Goal: Communication & Community: Answer question/provide support

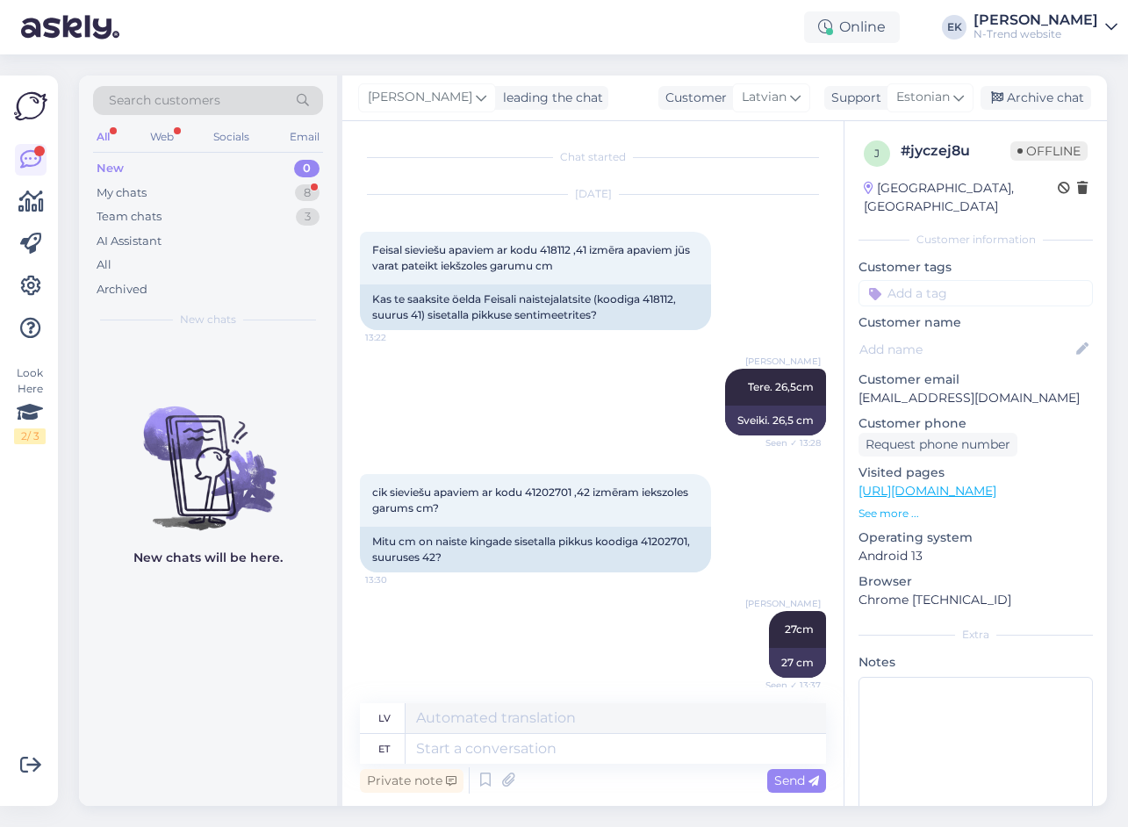
scroll to position [594, 0]
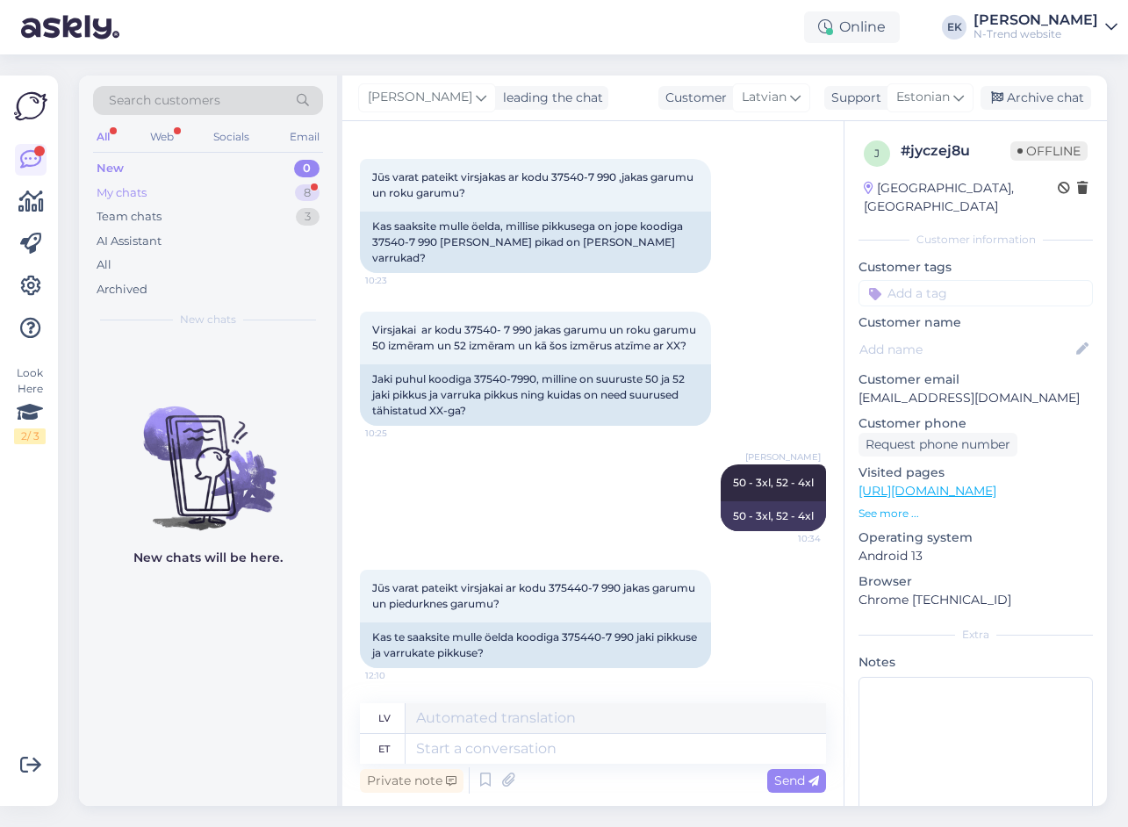
click at [115, 192] on div "My chats" at bounding box center [122, 193] width 50 height 18
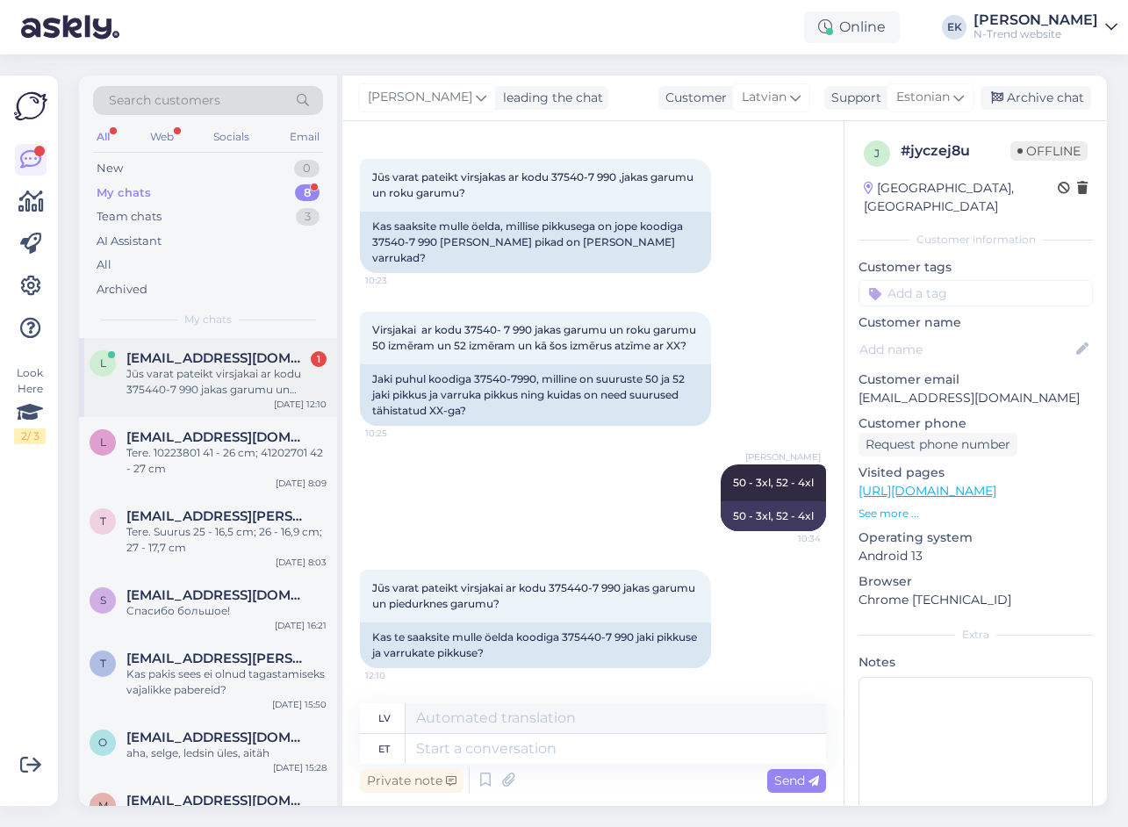
click at [209, 377] on div "Jūs varat pateikt virsjakai ar kodu 375440-7 990 jakas garumu un piedurknes gar…" at bounding box center [226, 382] width 200 height 32
drag, startPoint x: 565, startPoint y: 637, endPoint x: 614, endPoint y: 634, distance: 49.3
click at [614, 634] on div "Kas te saaksite mulle öelda koodiga 375440-7 990 jaki pikkuse ja varrukate pikk…" at bounding box center [535, 645] width 351 height 46
copy div "375440-7"
click at [128, 163] on div "New 1" at bounding box center [208, 168] width 230 height 25
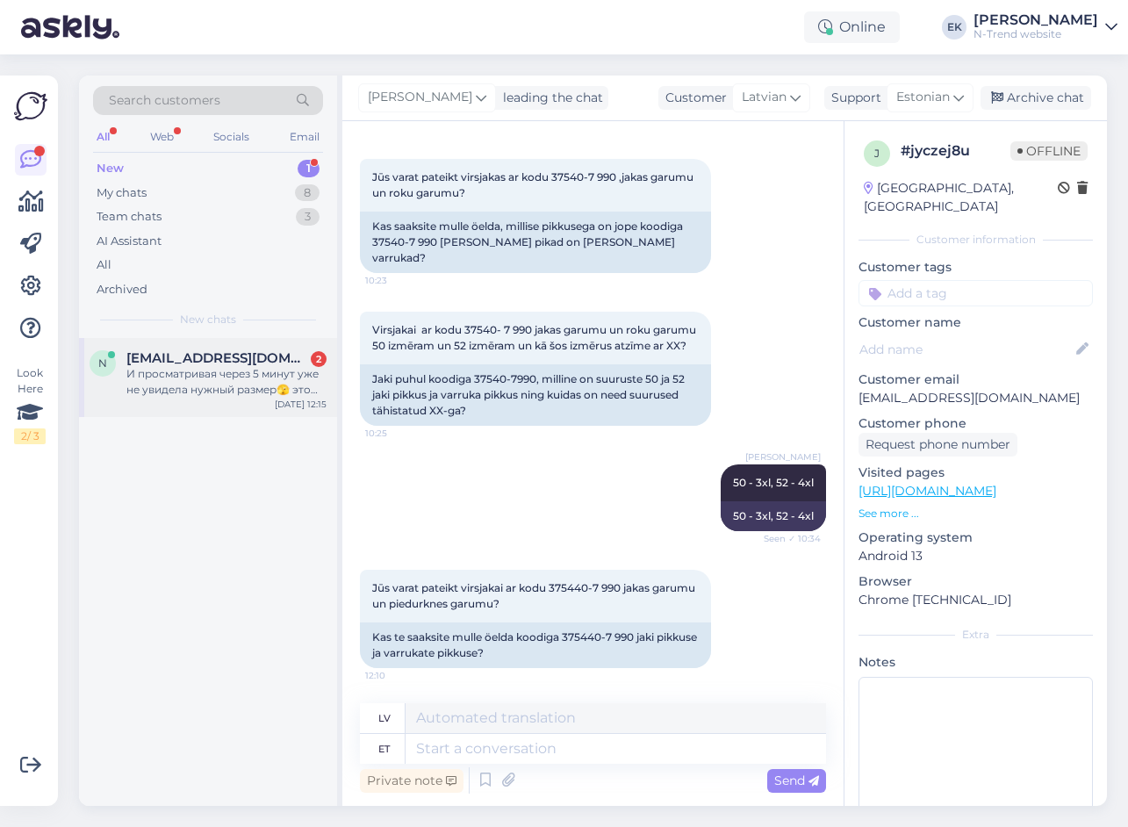
click at [195, 363] on span "[EMAIL_ADDRESS][DOMAIN_NAME]" at bounding box center [217, 358] width 183 height 16
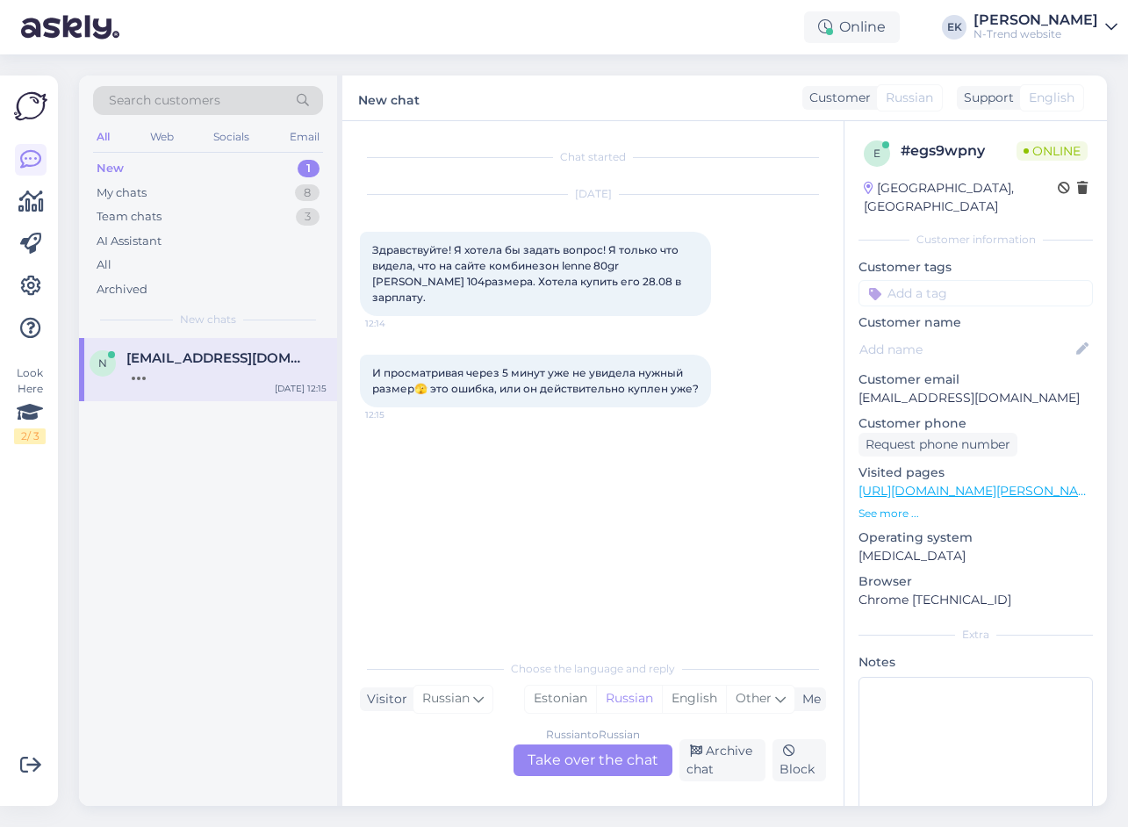
click at [178, 370] on div at bounding box center [226, 374] width 200 height 16
click at [582, 761] on div "Russian to Russian Take over the chat" at bounding box center [593, 760] width 159 height 32
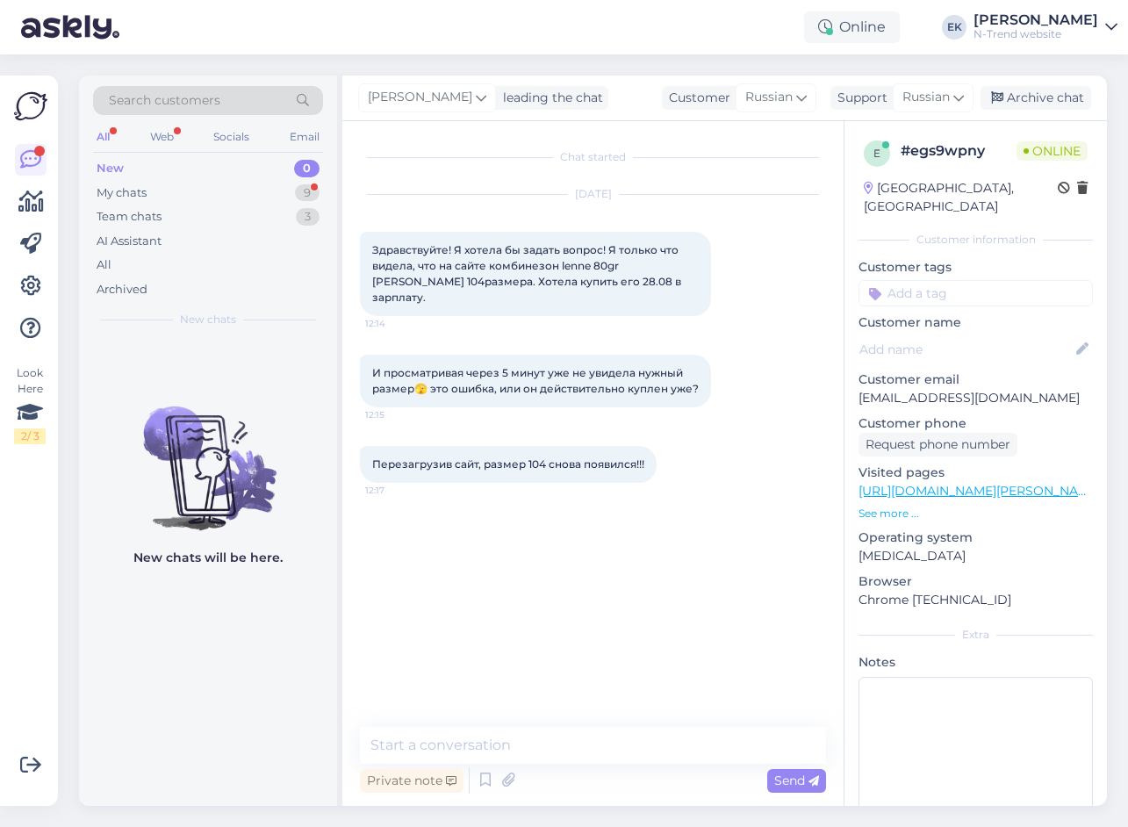
click at [412, 248] on span "Здравствуйте! Я хотела бы задать вопрос! Я только что видела, что на сайте комб…" at bounding box center [528, 273] width 312 height 61
copy span "Здравствуйте"
click at [439, 743] on textarea at bounding box center [593, 745] width 466 height 37
paste textarea "Здравствуйте"
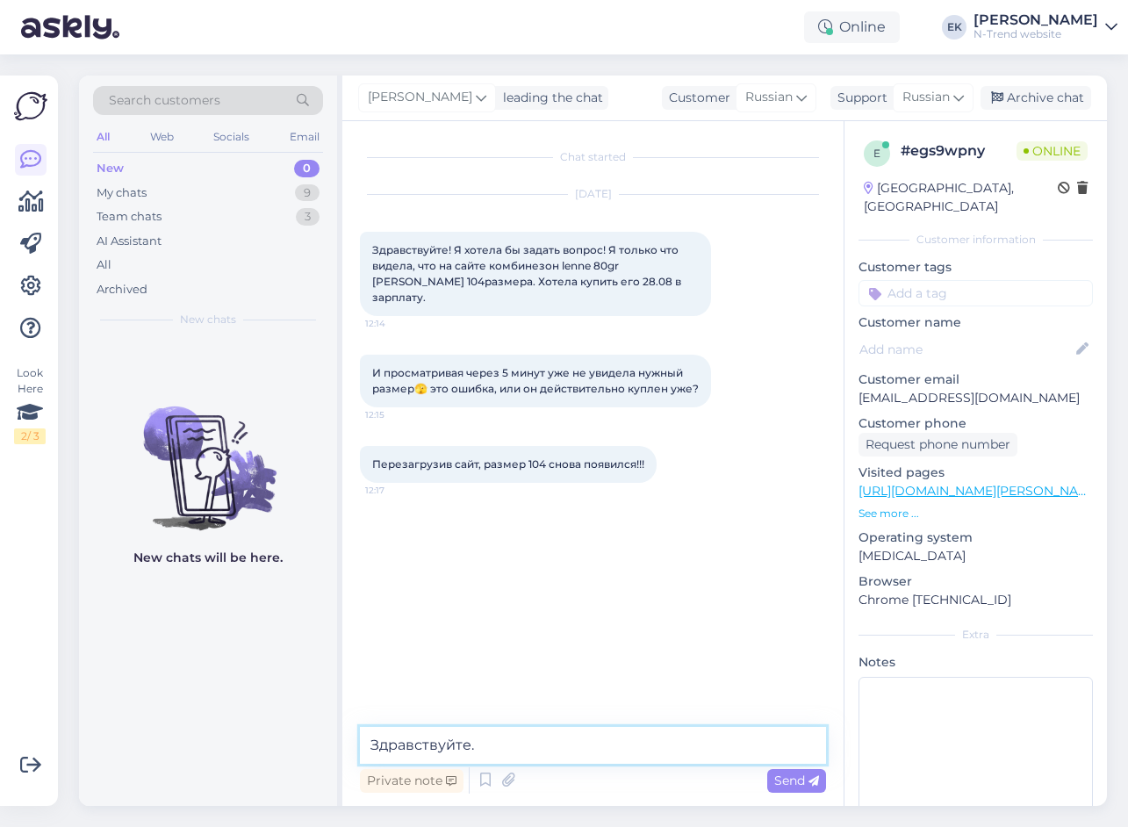
type textarea "Здравствуйте."
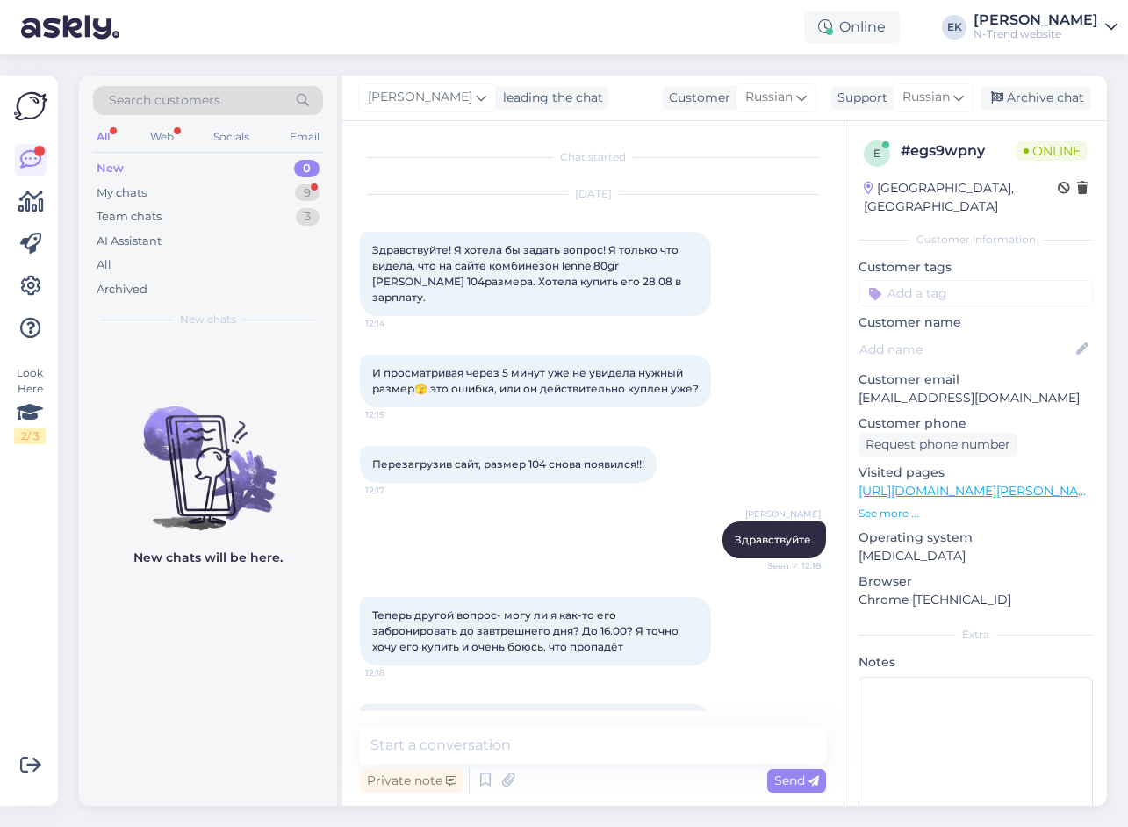
scroll to position [176, 0]
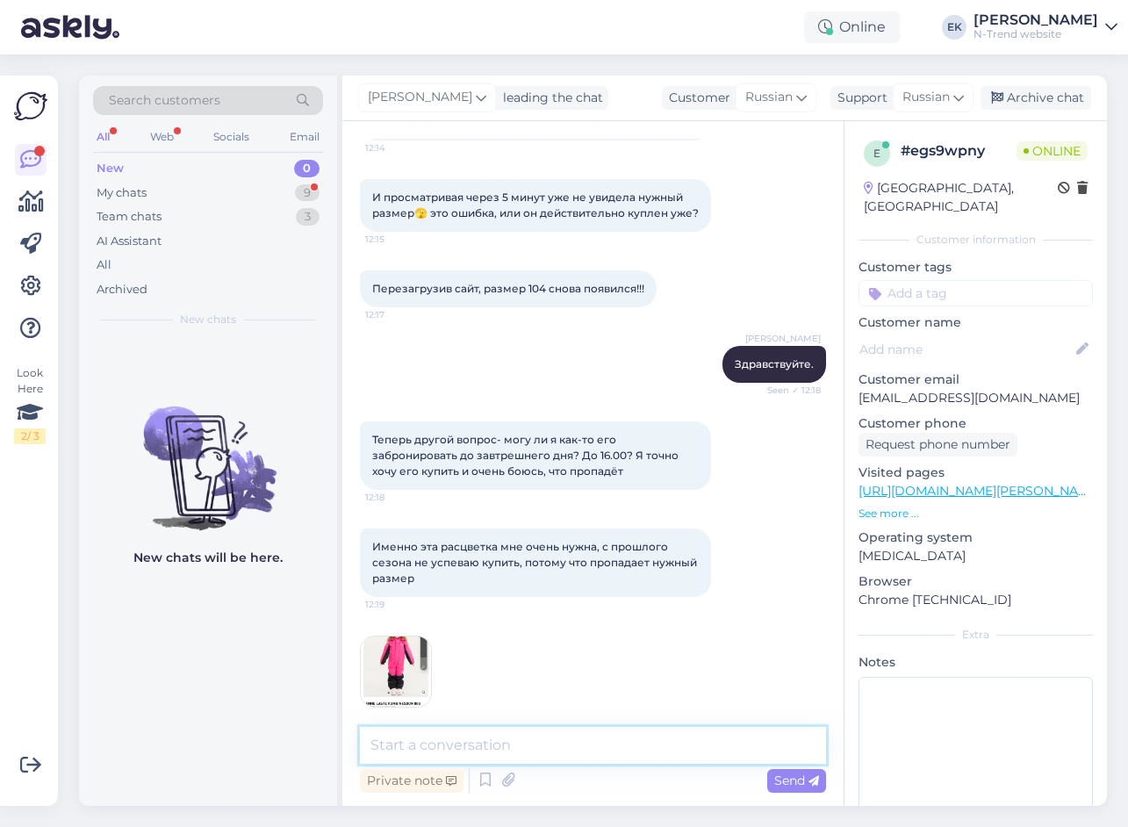
click at [459, 740] on textarea at bounding box center [593, 745] width 466 height 37
paste textarea "Розовых две штуки, к сожалению я не могу забронировать."
type textarea "Розовых две штуки, к сожалению я не могу забронировать."
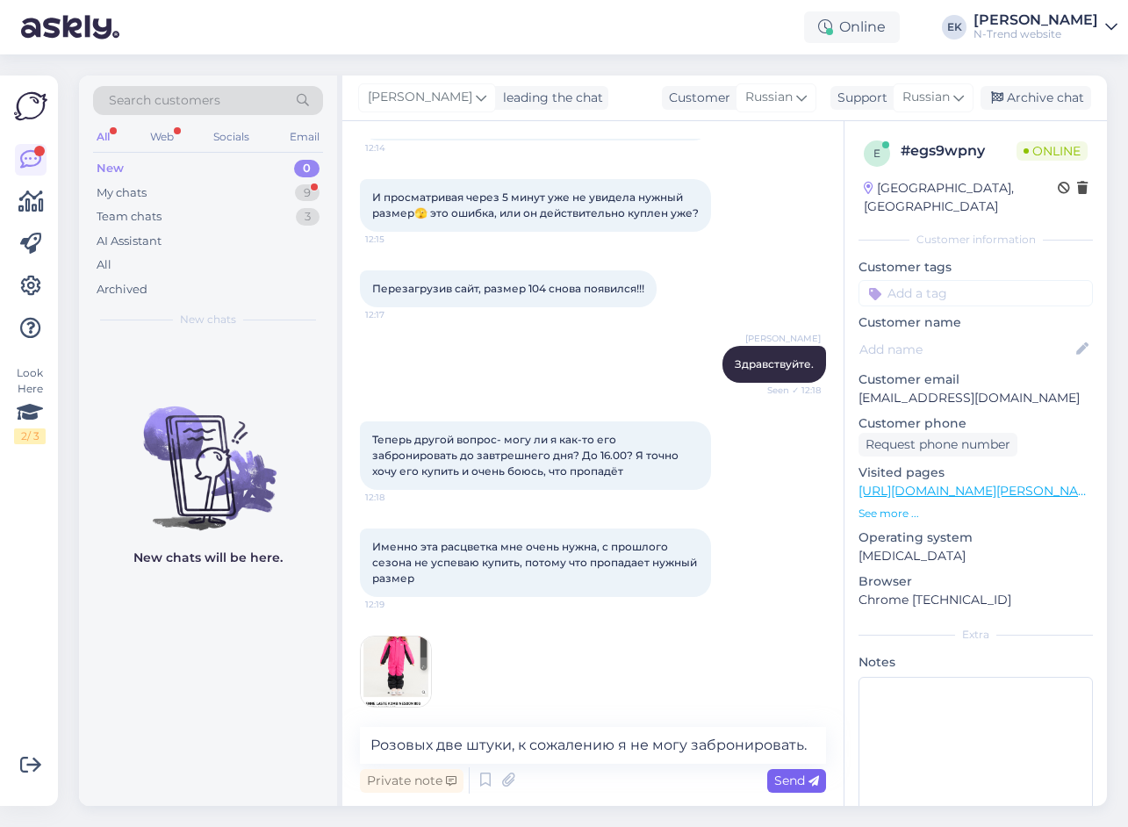
click at [796, 782] on span "Send" at bounding box center [796, 781] width 45 height 16
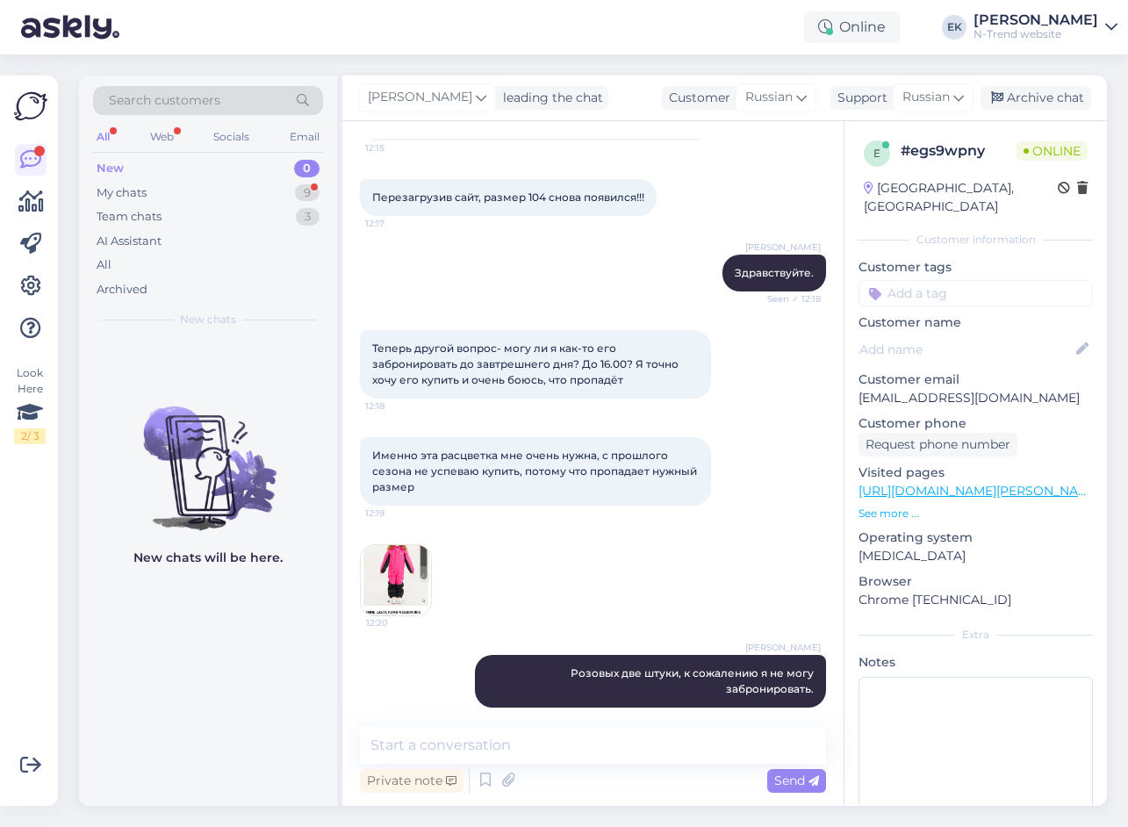
scroll to position [358, 0]
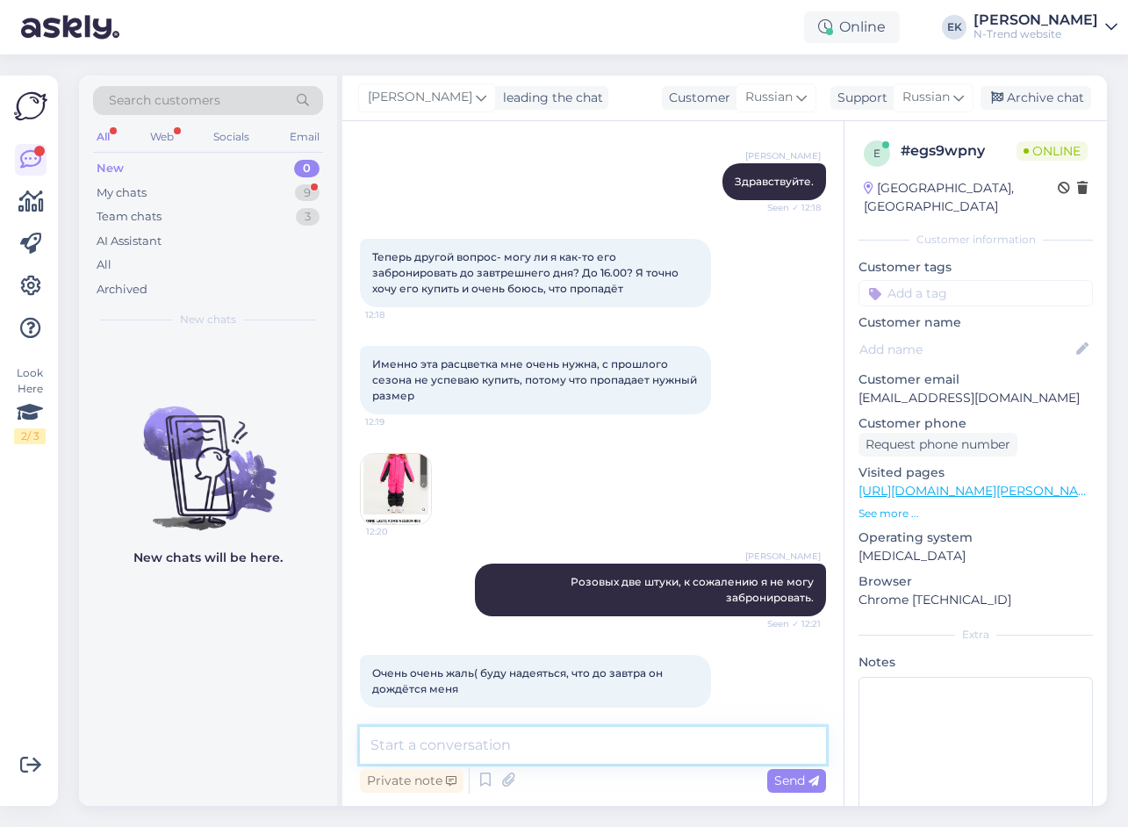
click at [482, 744] on textarea at bounding box center [593, 745] width 466 height 37
paste textarea "Так как они висят в магазинах, это надо договариваться с продавцами магазина."
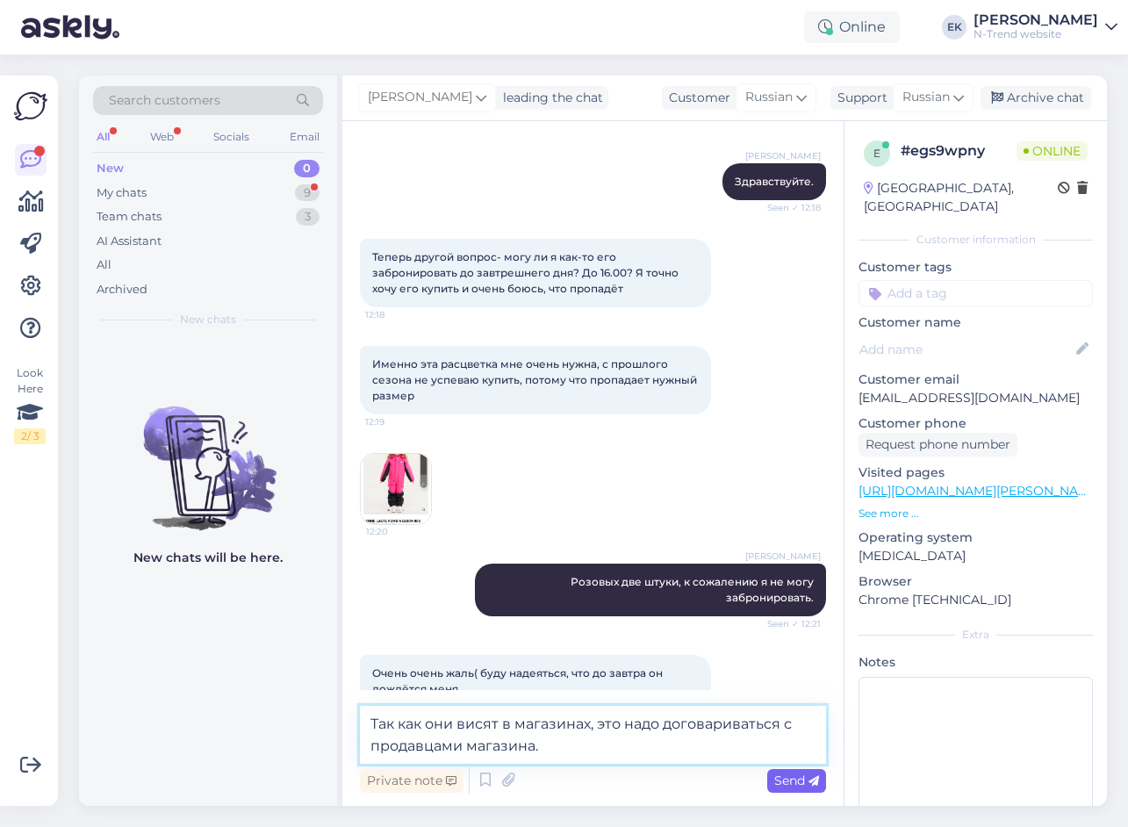
type textarea "Так как они висят в магазинах, это надо договариваться с продавцами магазина."
click at [793, 780] on span "Send" at bounding box center [796, 781] width 45 height 16
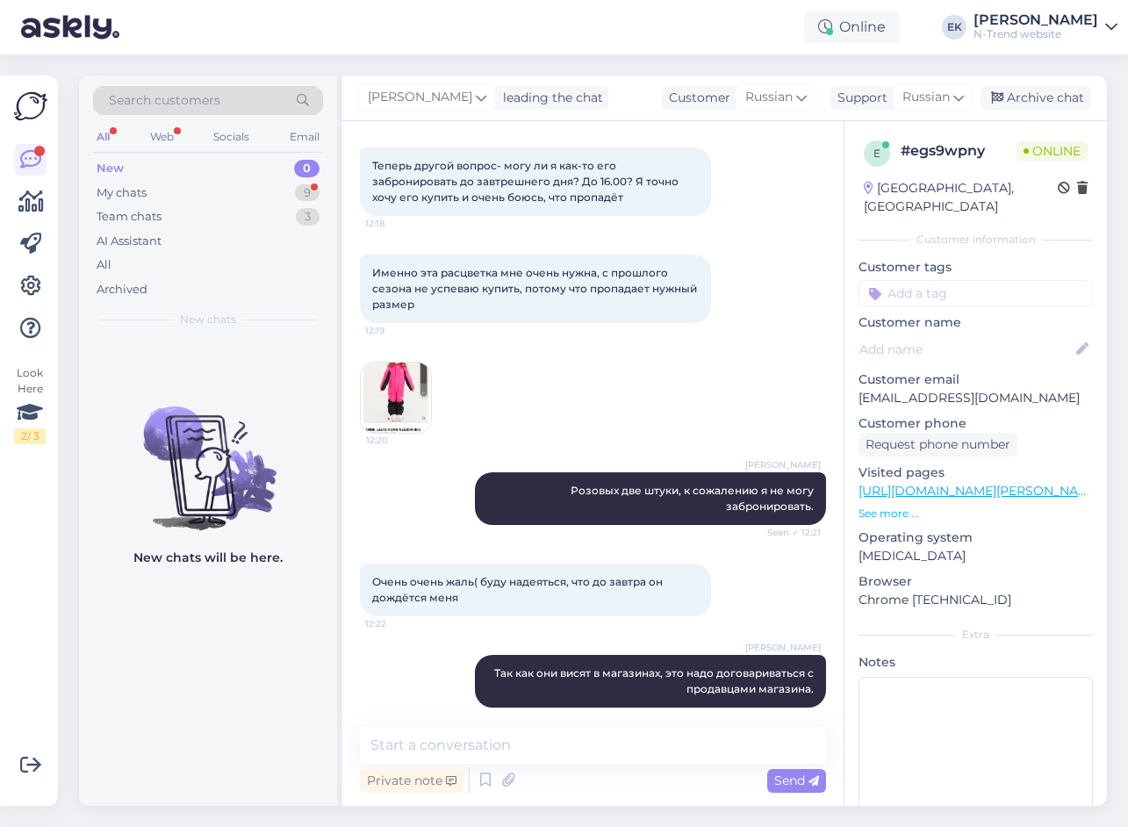
scroll to position [541, 0]
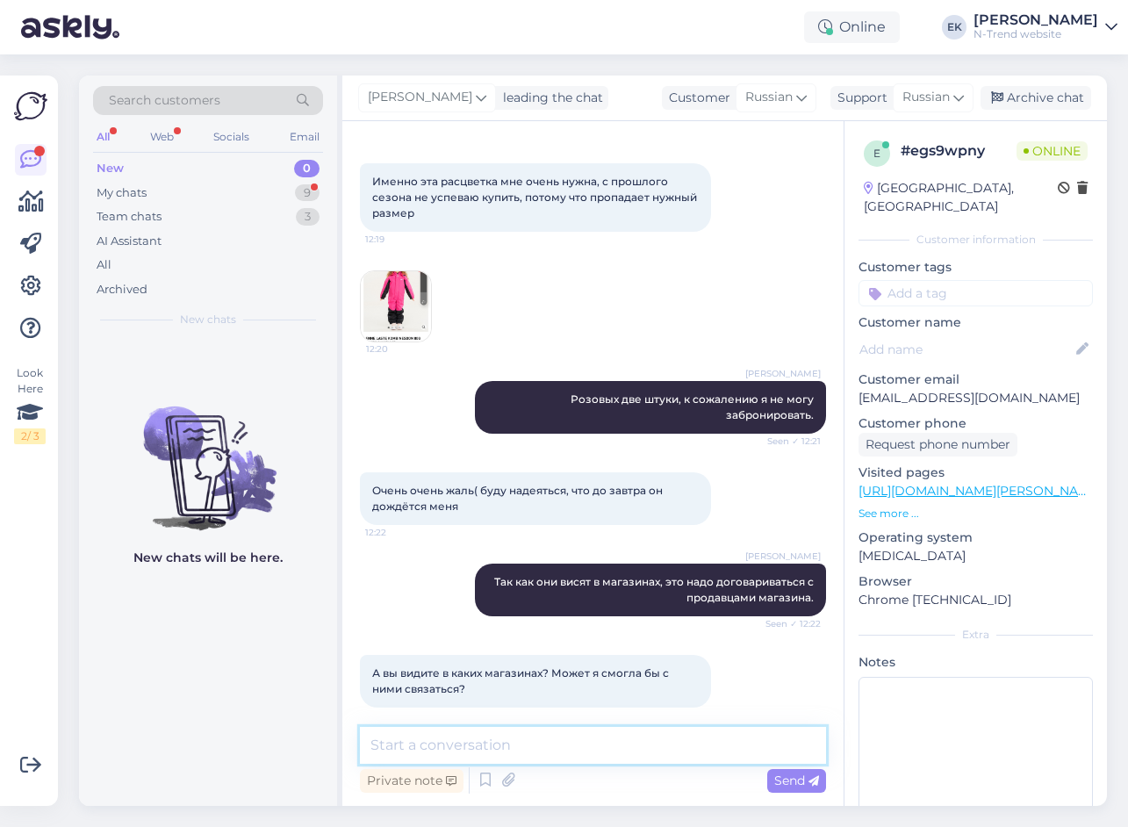
click at [402, 743] on textarea at bounding box center [593, 745] width 466 height 37
type textarea "[GEOGRAPHIC_DATA] i [GEOGRAPHIC_DATA]"
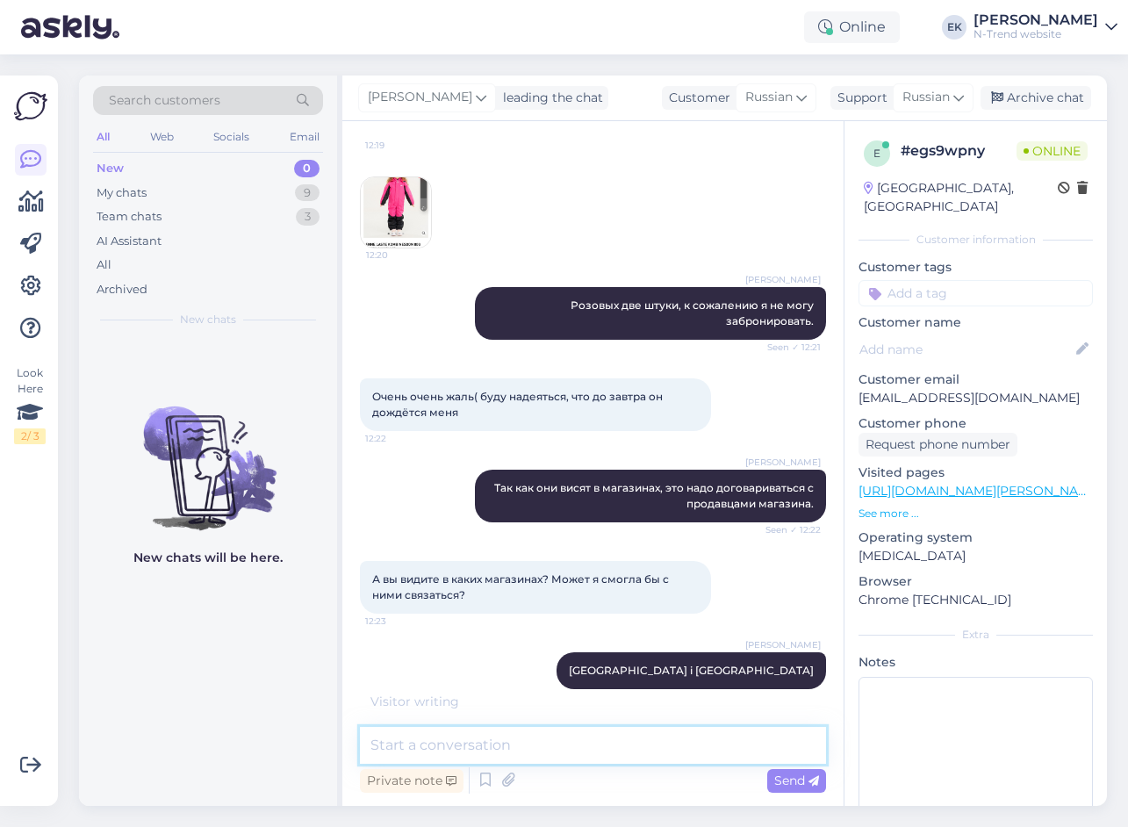
scroll to position [692, 0]
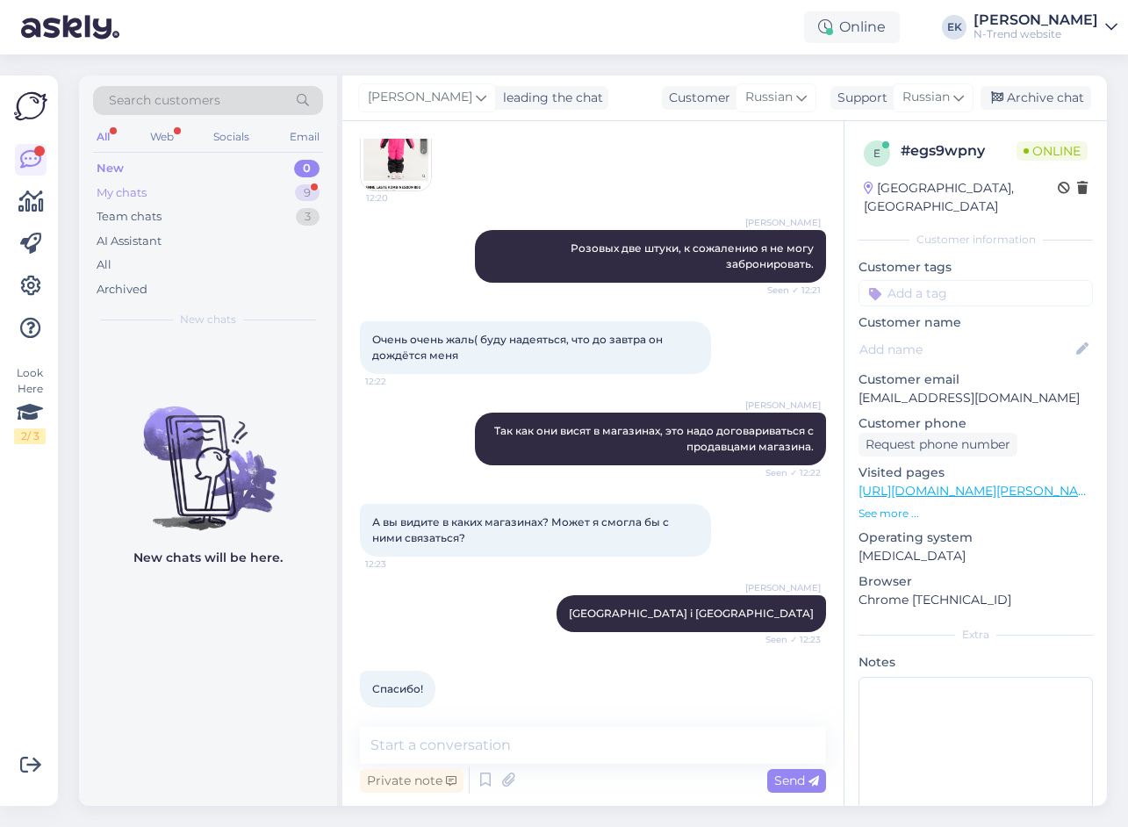
click at [121, 197] on div "My chats" at bounding box center [122, 193] width 50 height 18
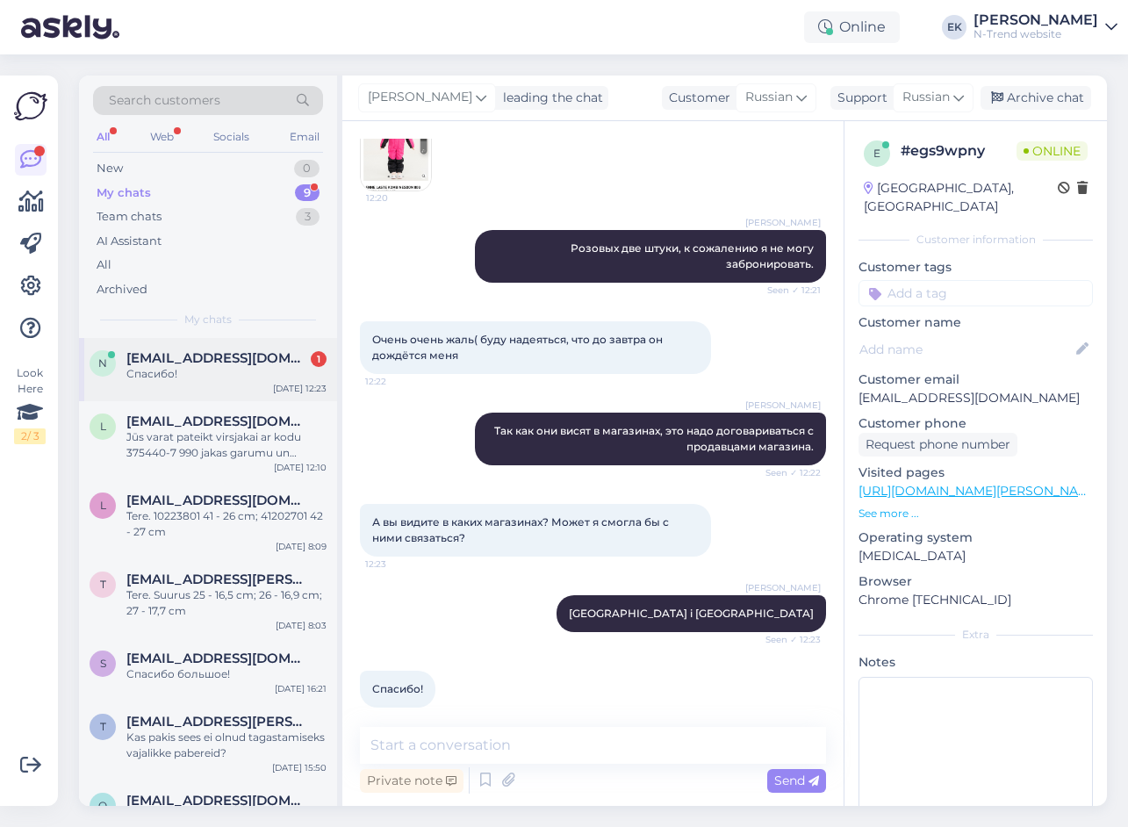
click at [173, 375] on div "Спасибо!" at bounding box center [226, 374] width 200 height 16
click at [436, 759] on textarea at bounding box center [593, 745] width 466 height 37
